Goal: Navigation & Orientation: Find specific page/section

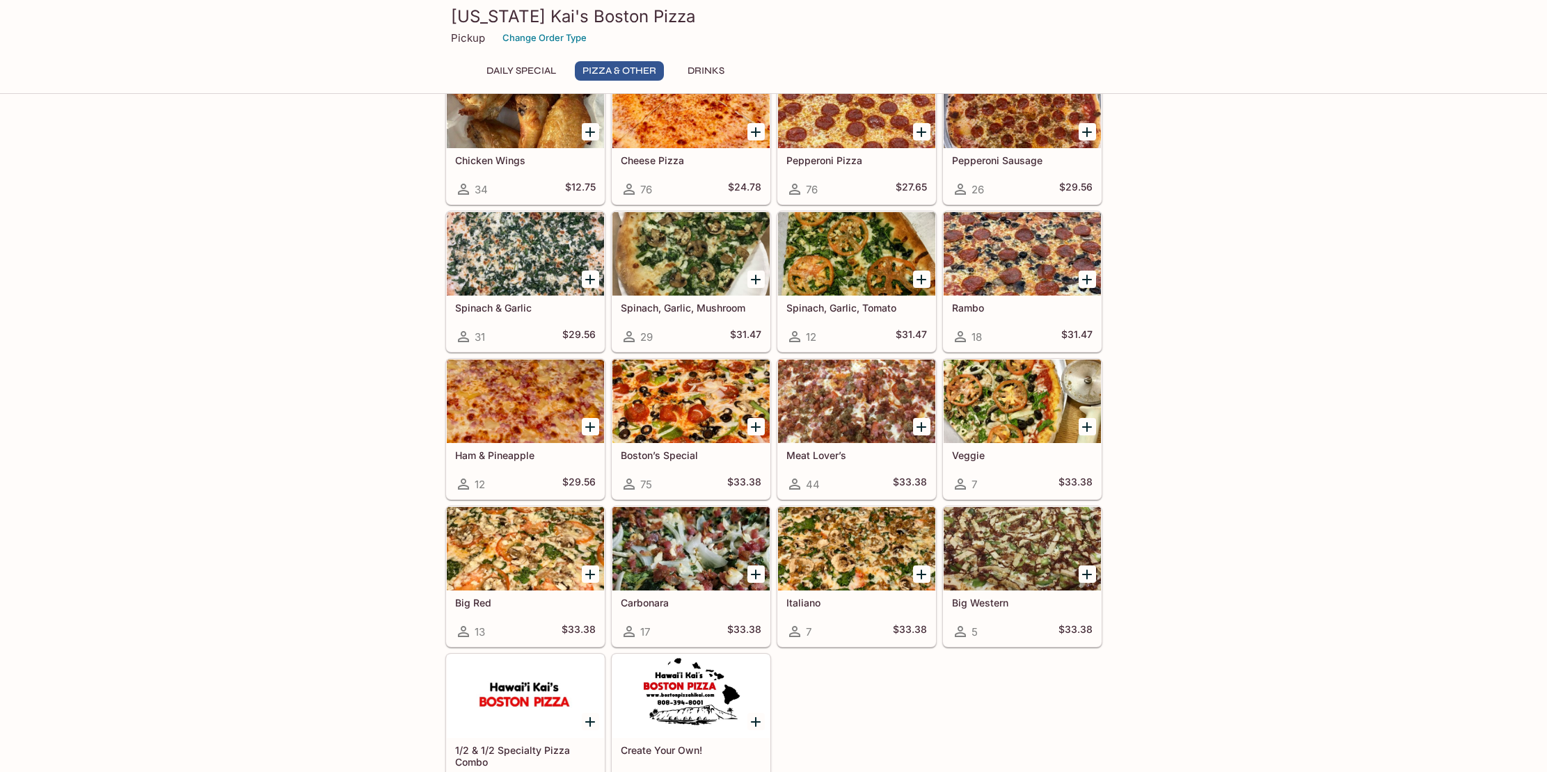
scroll to position [503, 0]
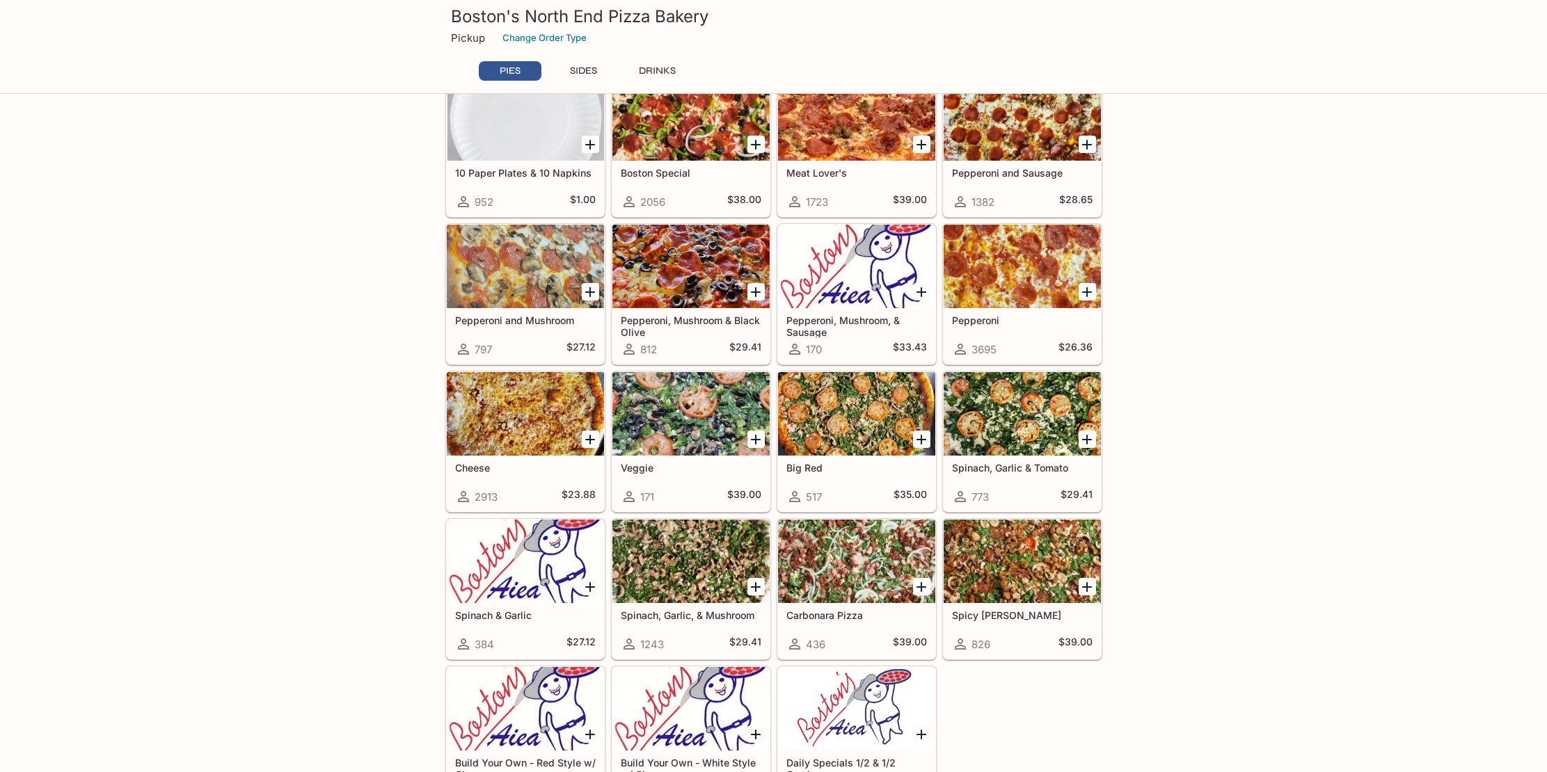
scroll to position [211, 0]
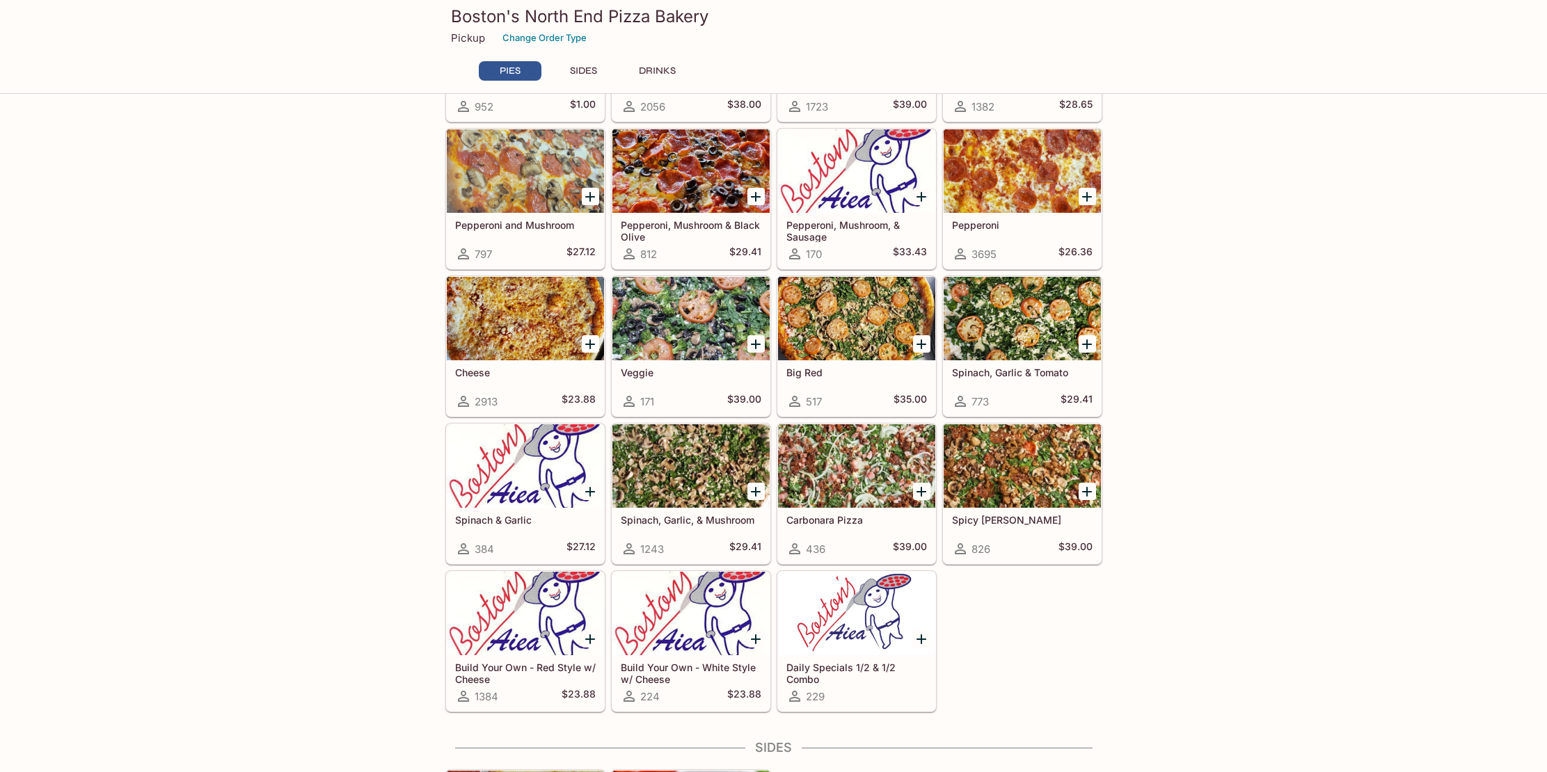
click at [681, 474] on div at bounding box center [690, 465] width 157 height 83
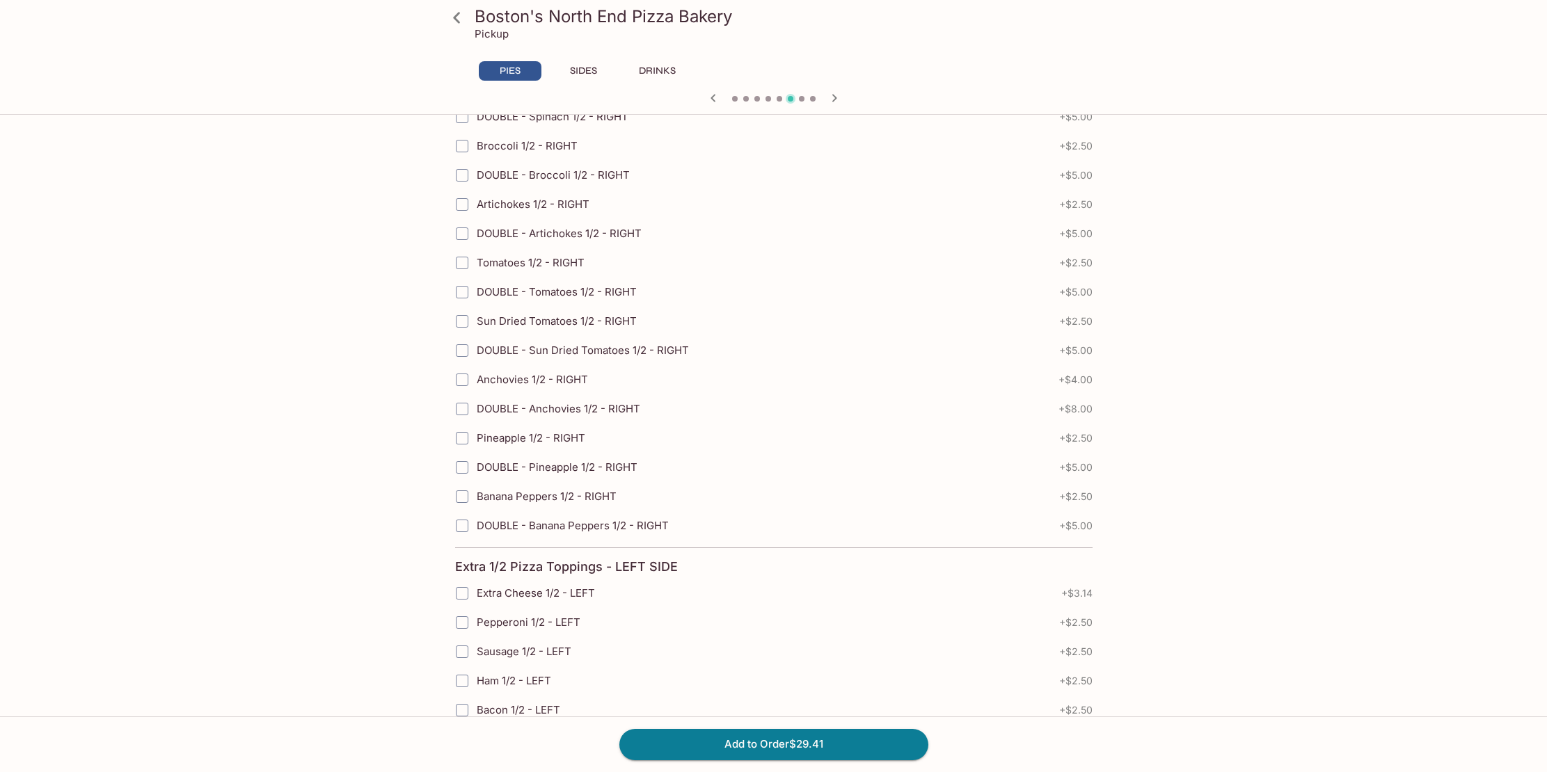
scroll to position [1366, 0]
